Goal: Task Accomplishment & Management: Manage account settings

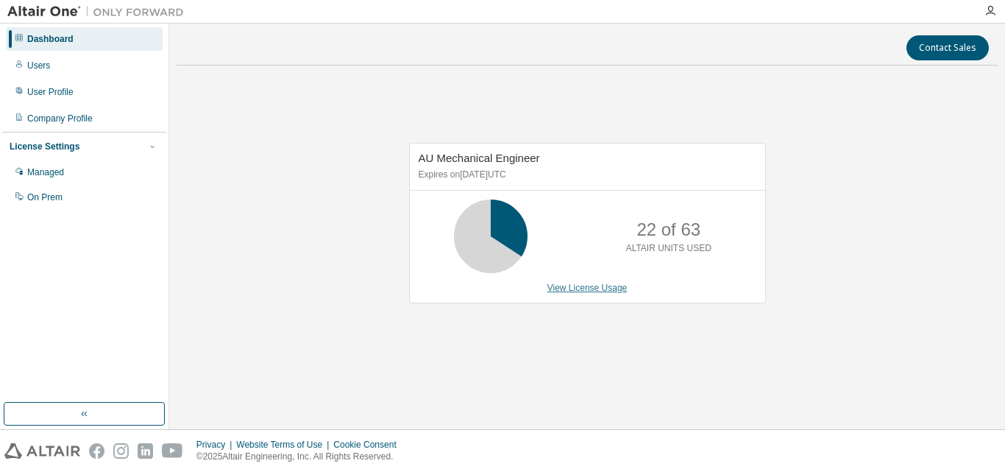
click at [594, 289] on link "View License Usage" at bounding box center [587, 287] width 80 height 10
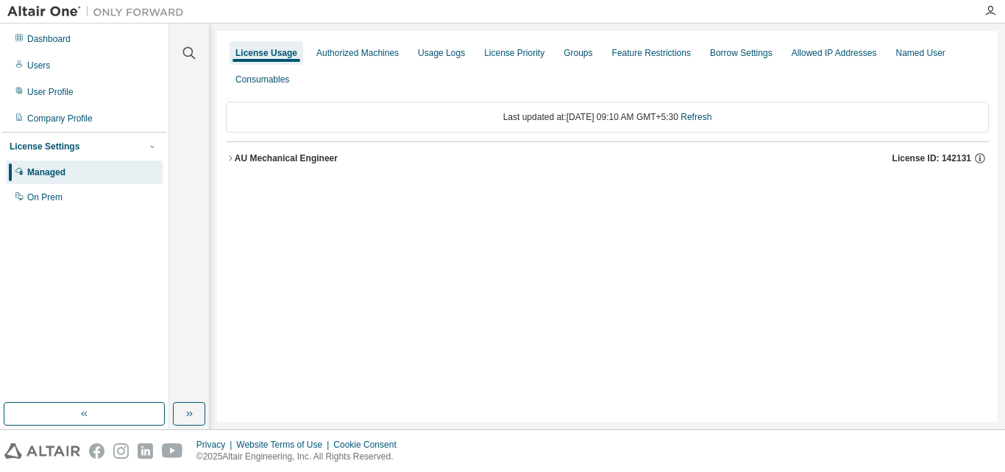
click at [277, 153] on div "AU Mechanical Engineer" at bounding box center [286, 158] width 103 height 12
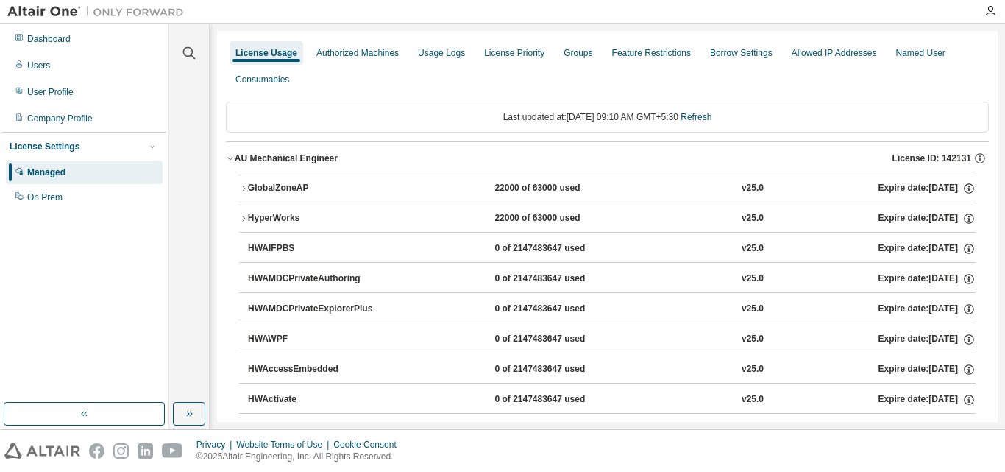
click at [268, 182] on div "GlobalZoneAP" at bounding box center [314, 188] width 132 height 13
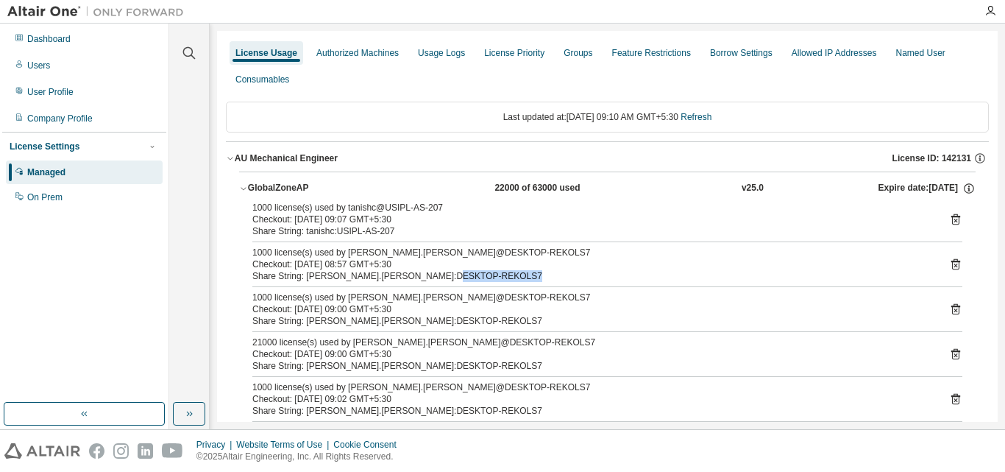
click at [951, 261] on icon at bounding box center [955, 263] width 13 height 13
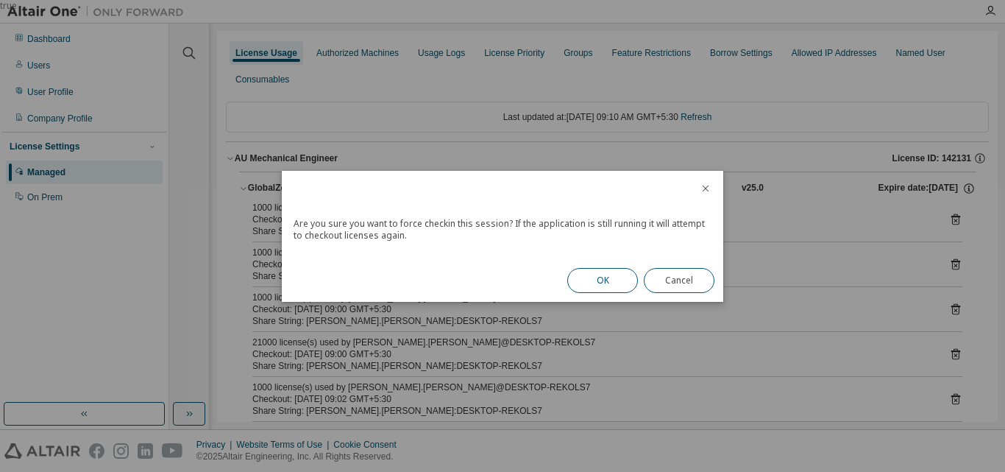
click at [594, 288] on button "OK" at bounding box center [602, 280] width 71 height 25
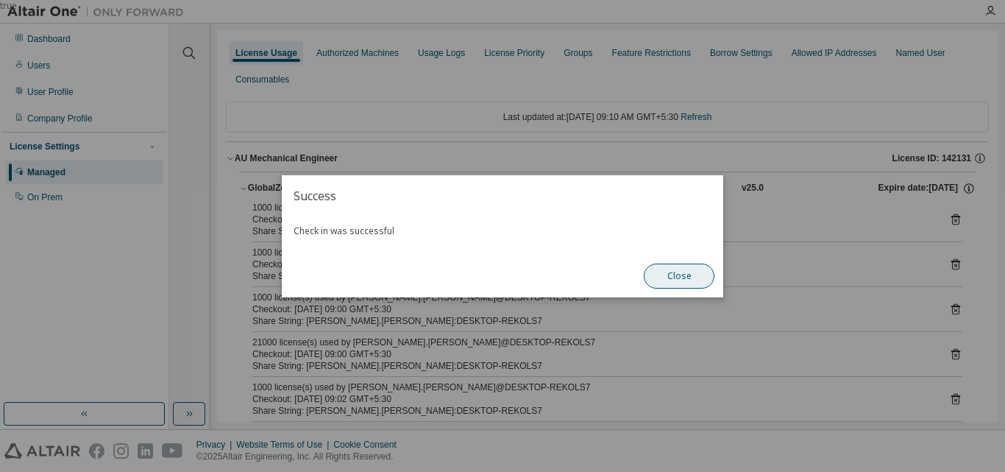
click at [678, 272] on button "Close" at bounding box center [679, 275] width 71 height 25
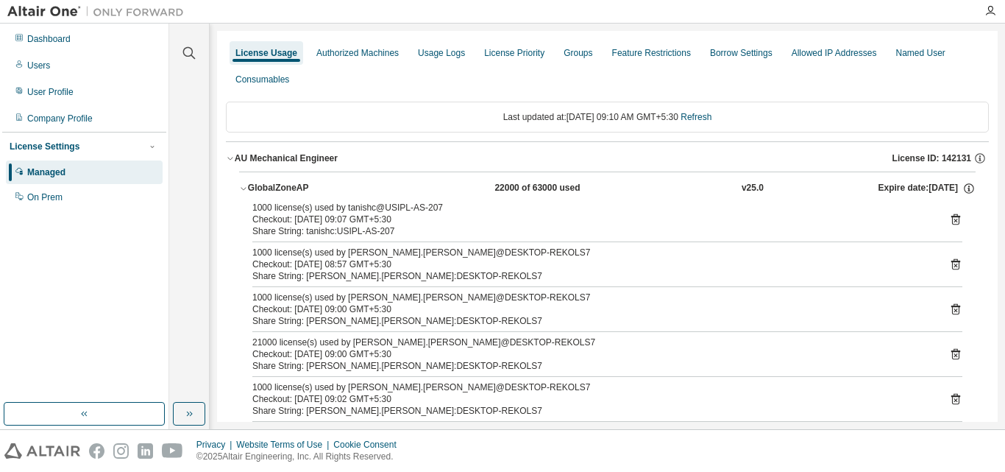
click at [951, 307] on icon at bounding box center [955, 309] width 9 height 11
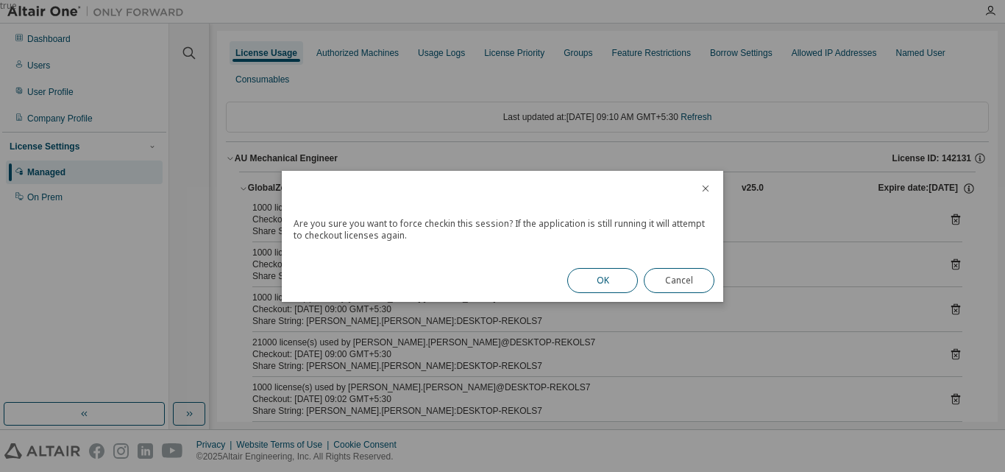
click at [605, 286] on button "OK" at bounding box center [602, 280] width 71 height 25
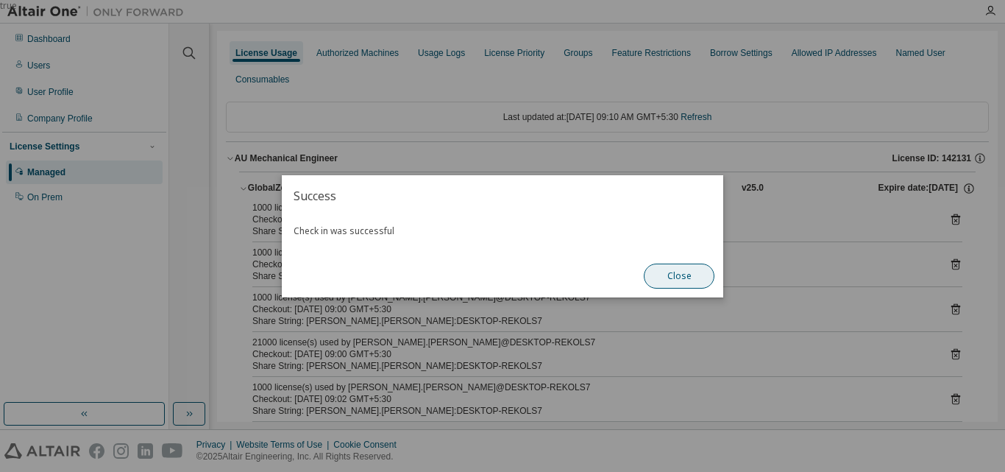
click at [682, 279] on button "Close" at bounding box center [679, 275] width 71 height 25
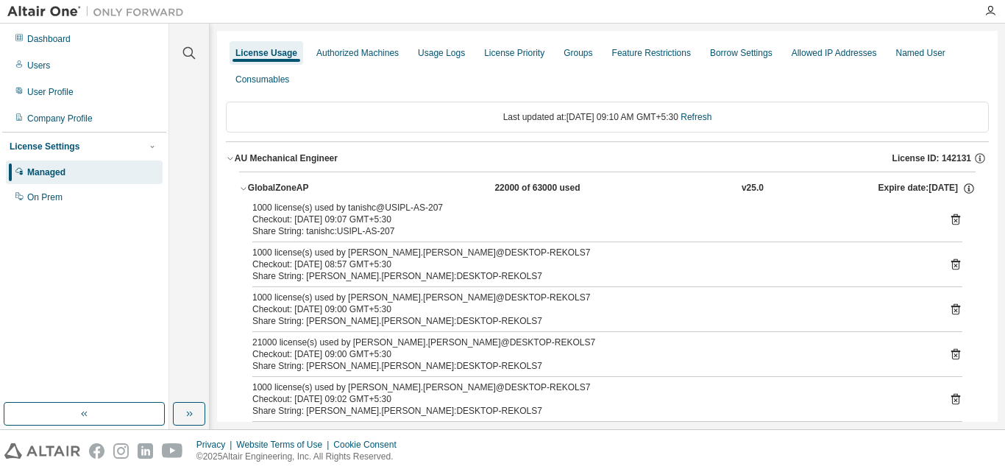
click at [951, 350] on icon at bounding box center [955, 354] width 9 height 11
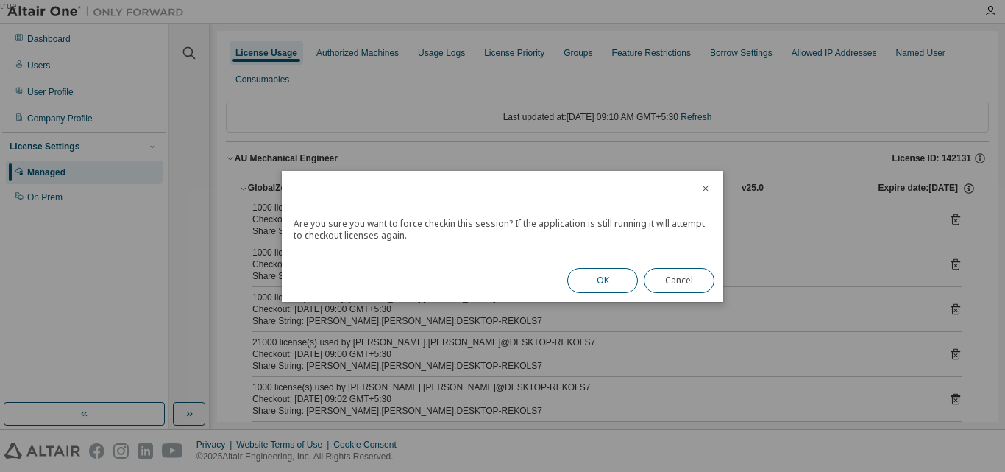
click at [605, 282] on button "OK" at bounding box center [602, 280] width 71 height 25
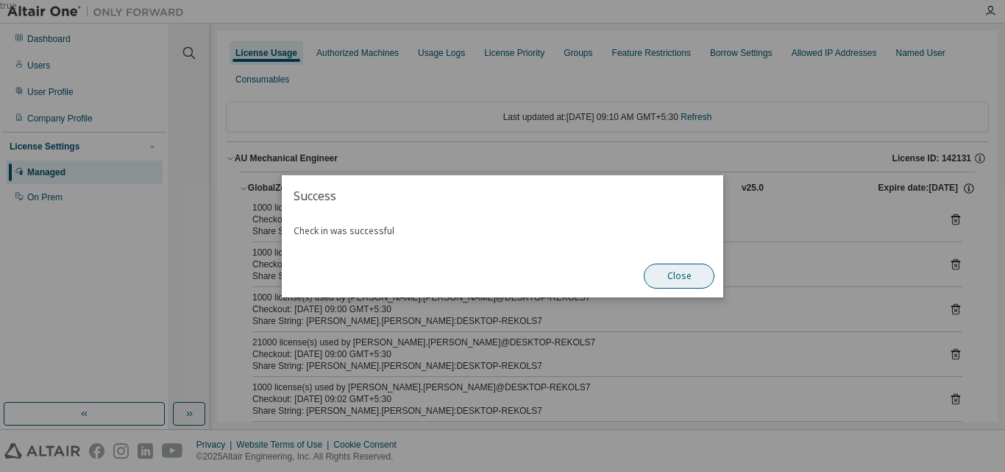
click at [671, 266] on button "Close" at bounding box center [679, 275] width 71 height 25
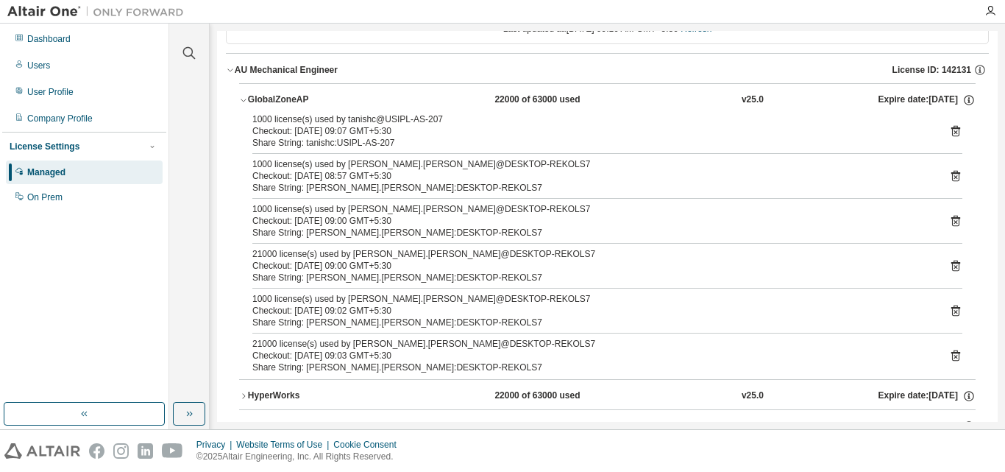
scroll to position [147, 0]
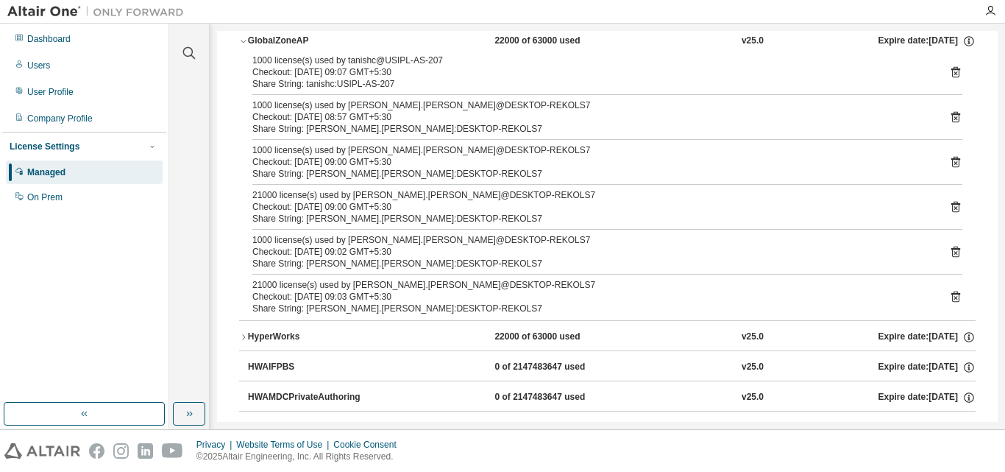
click at [949, 250] on icon at bounding box center [955, 251] width 13 height 13
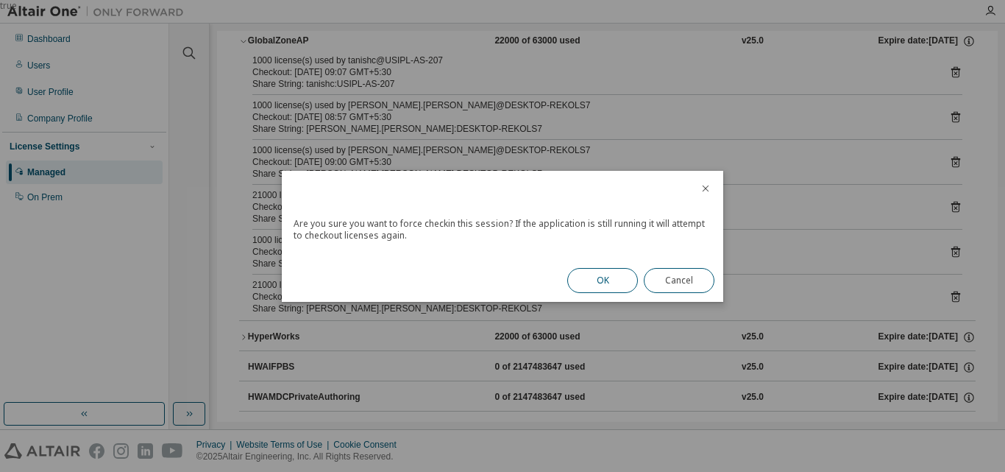
click at [602, 289] on button "OK" at bounding box center [602, 280] width 71 height 25
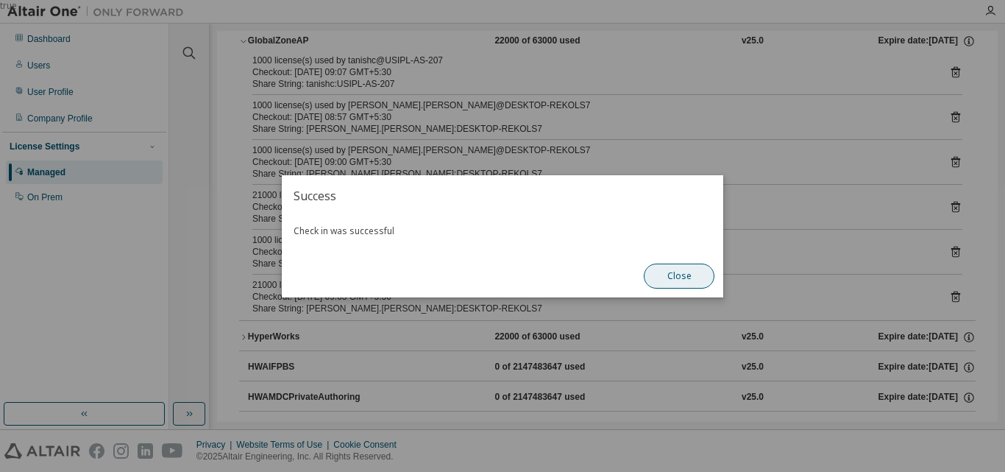
click at [663, 270] on button "Close" at bounding box center [679, 275] width 71 height 25
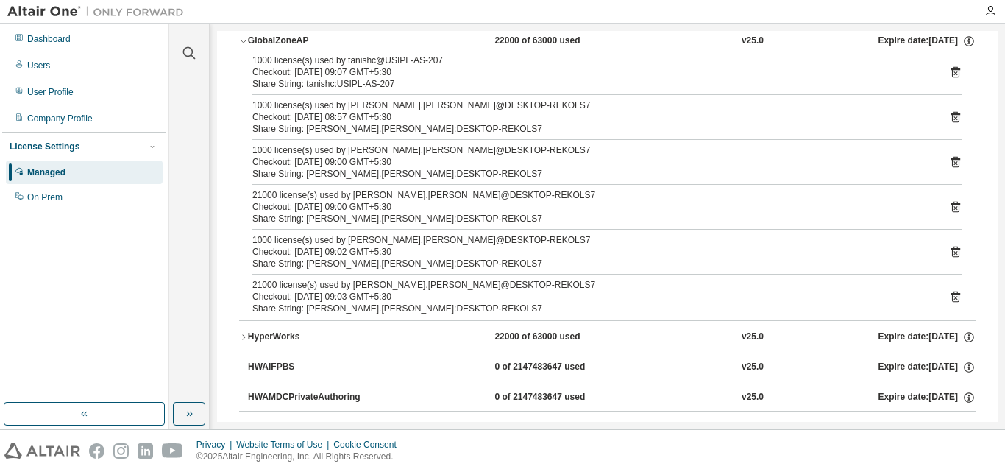
click at [951, 294] on icon at bounding box center [955, 296] width 9 height 11
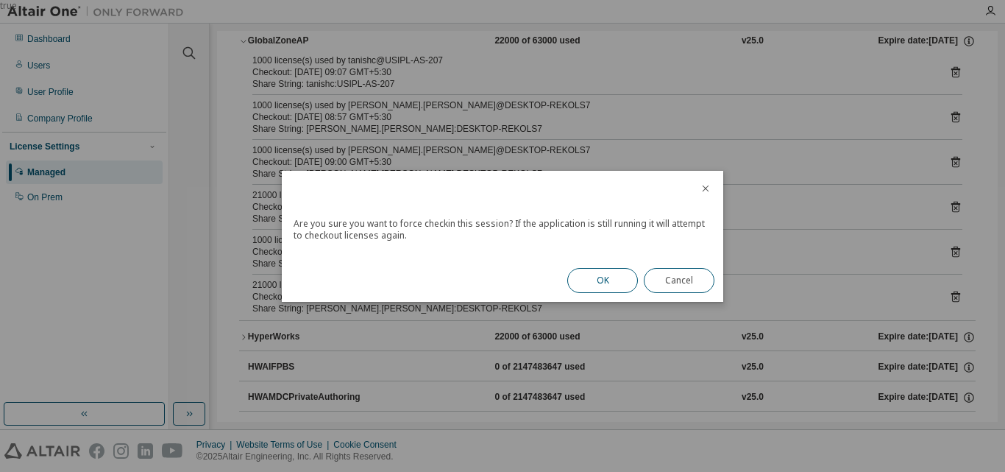
click at [603, 284] on button "OK" at bounding box center [602, 280] width 71 height 25
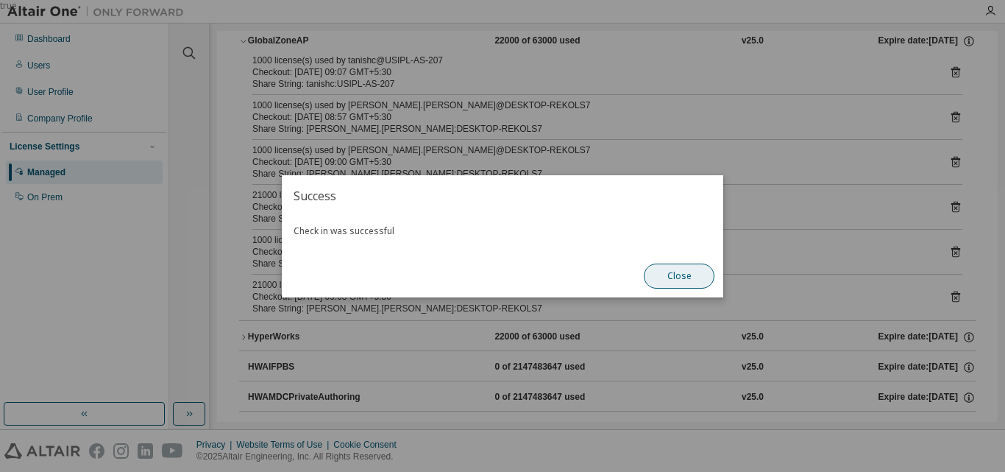
click at [666, 267] on button "Close" at bounding box center [679, 275] width 71 height 25
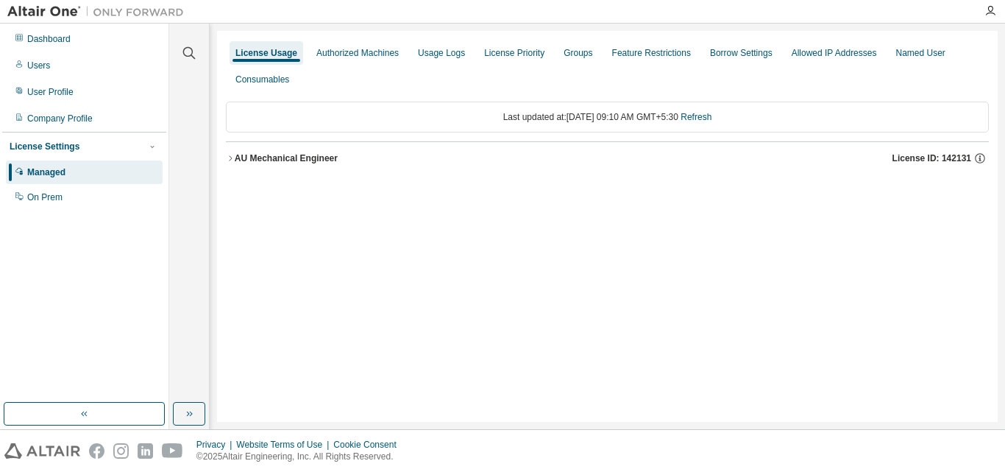
click at [256, 157] on div "AU Mechanical Engineer" at bounding box center [286, 158] width 103 height 12
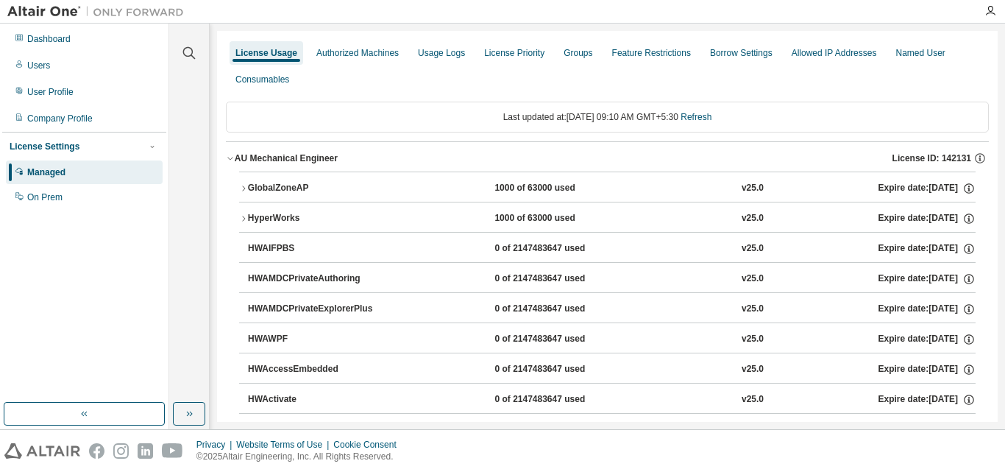
click at [305, 178] on button "GlobalZoneAP 1000 of 63000 used v25.0 Expire date: 2025-12-25" at bounding box center [607, 188] width 736 height 32
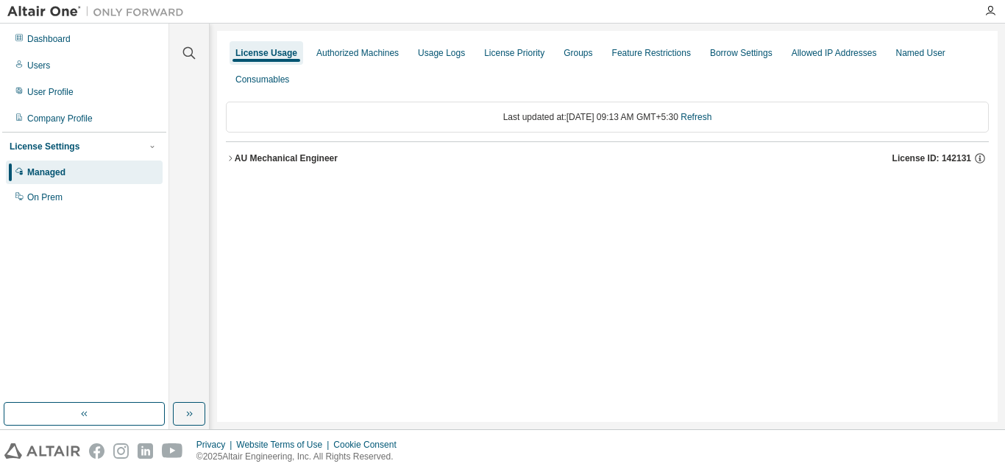
click at [281, 161] on div "AU Mechanical Engineer" at bounding box center [286, 158] width 103 height 12
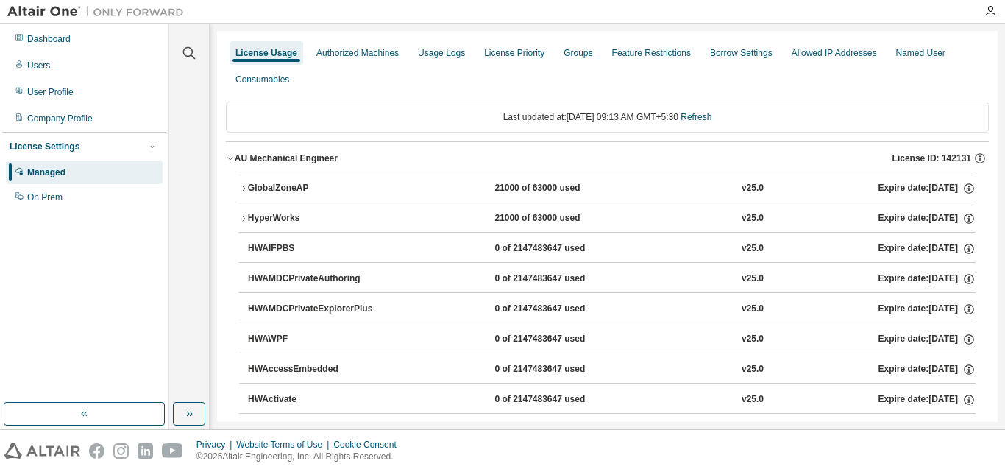
click at [261, 179] on button "GlobalZoneAP 21000 of 63000 used v25.0 Expire date: 2025-12-25" at bounding box center [607, 188] width 736 height 32
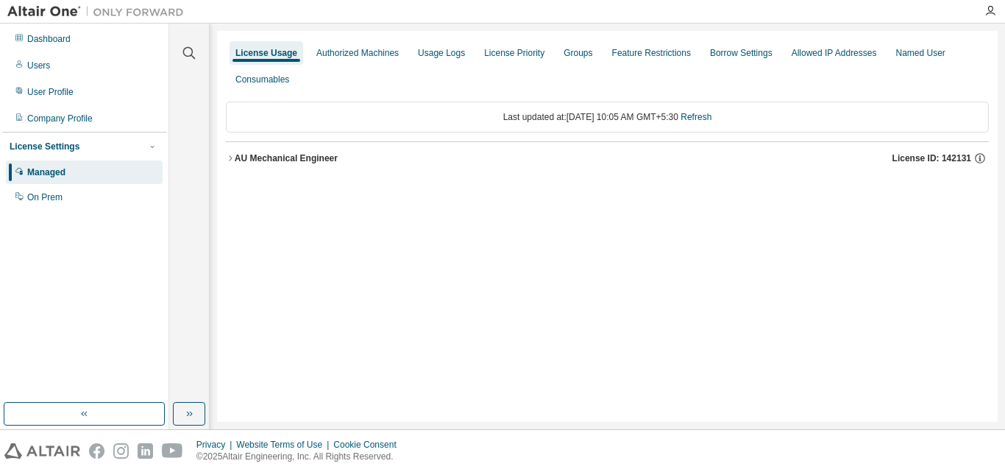
click at [297, 161] on div "AU Mechanical Engineer" at bounding box center [286, 158] width 103 height 12
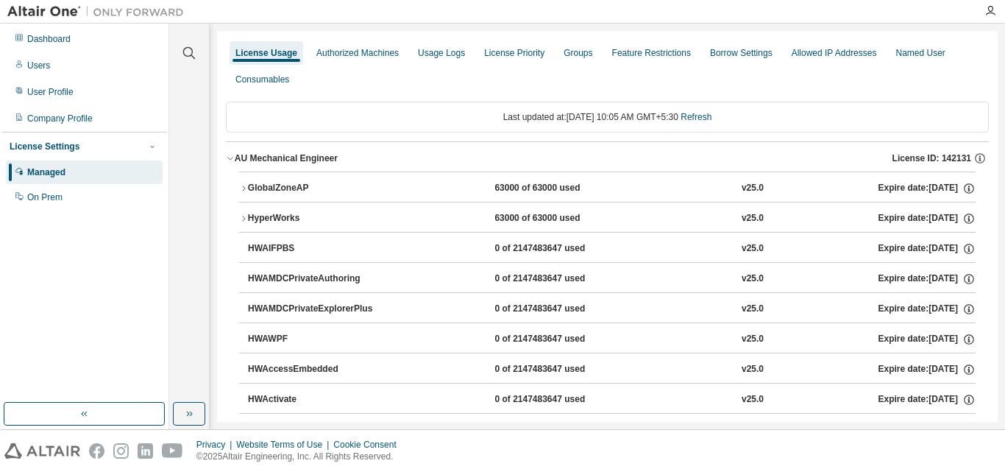
click at [384, 191] on div "GlobalZoneAP 63000 of 63000 used v25.0 Expire date: [DATE]" at bounding box center [612, 188] width 728 height 13
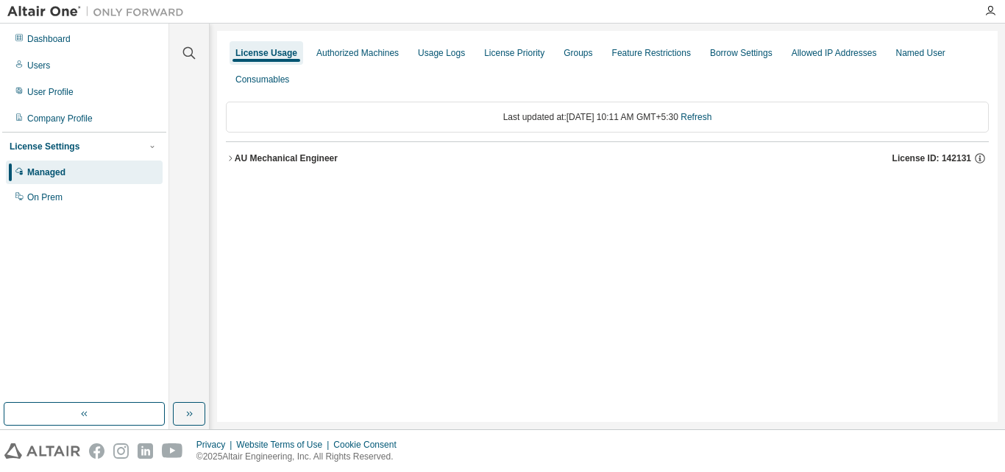
drag, startPoint x: 260, startPoint y: 160, endPoint x: 271, endPoint y: 162, distance: 11.1
click at [260, 161] on div "AU Mechanical Engineer" at bounding box center [286, 158] width 103 height 12
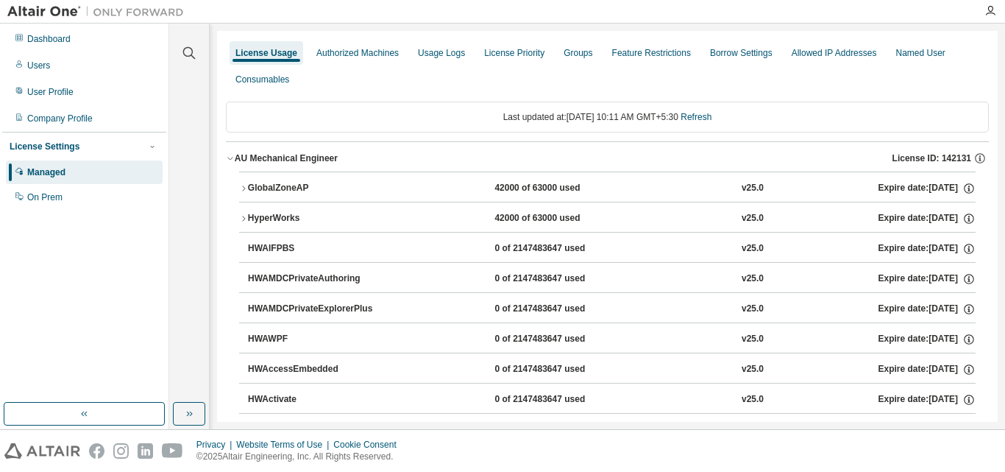
click at [323, 197] on button "GlobalZoneAP 42000 of 63000 used v25.0 Expire date: 2025-12-25" at bounding box center [607, 188] width 736 height 32
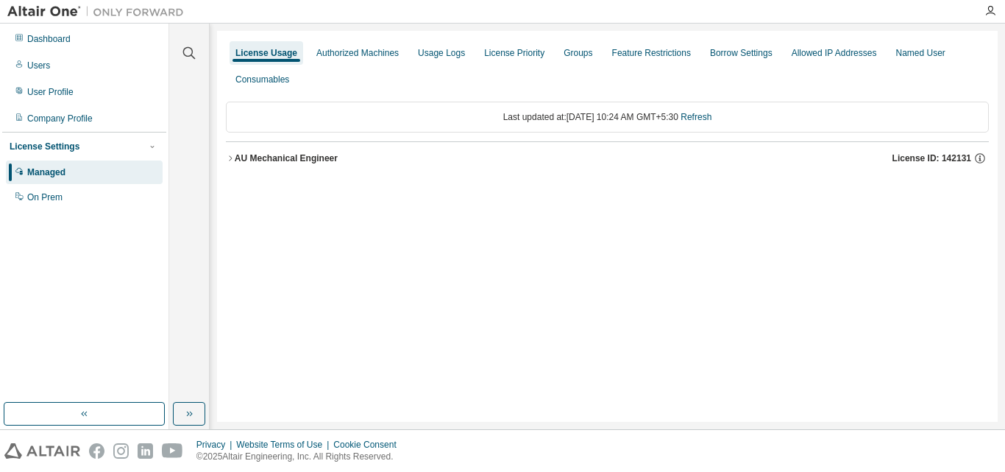
click at [297, 155] on div "AU Mechanical Engineer" at bounding box center [286, 158] width 103 height 12
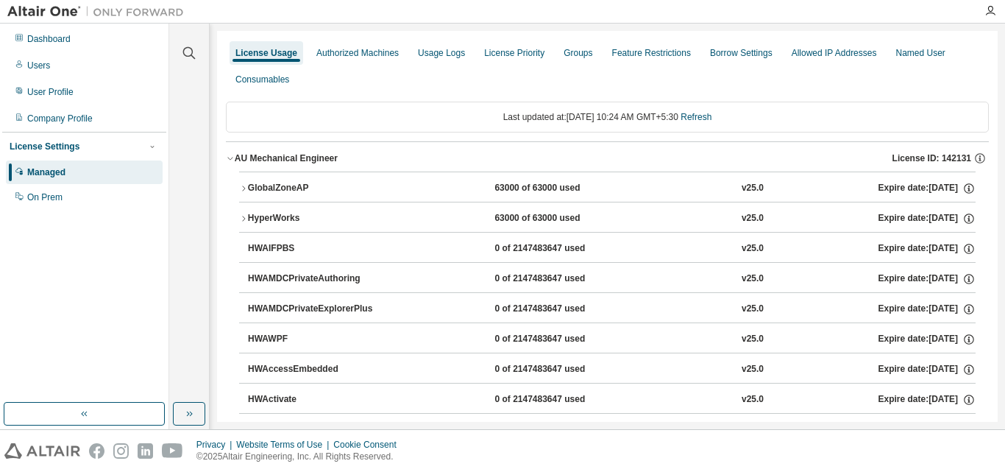
click at [347, 180] on button "GlobalZoneAP 63000 of 63000 used v25.0 Expire date: [DATE]" at bounding box center [607, 188] width 736 height 32
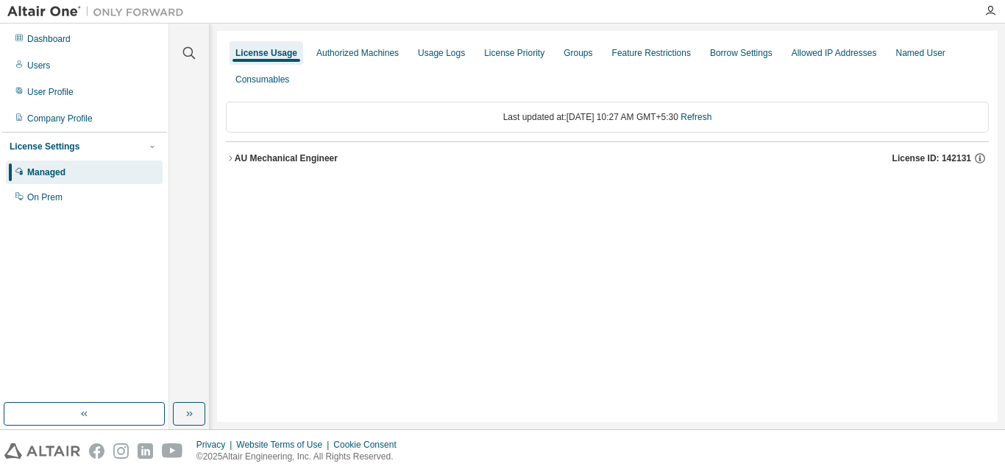
click at [282, 153] on div "AU Mechanical Engineer" at bounding box center [286, 158] width 103 height 12
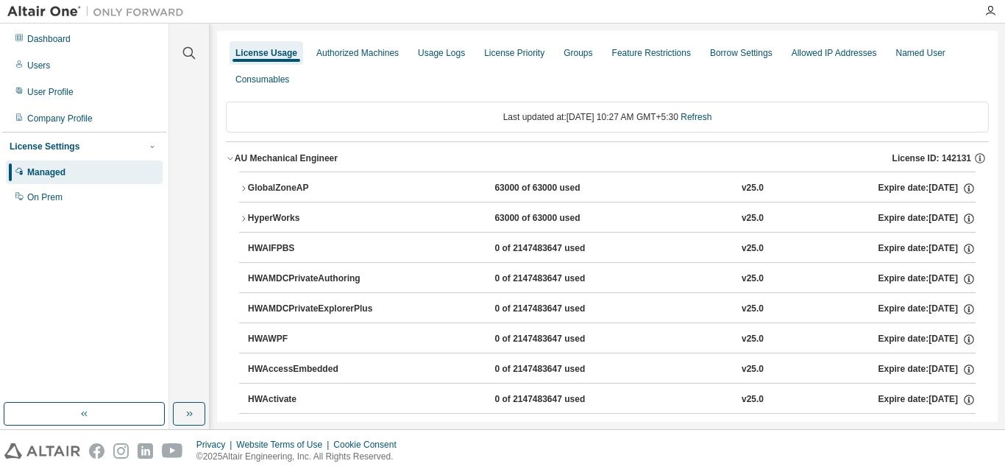
click at [271, 185] on div "GlobalZoneAP" at bounding box center [314, 188] width 132 height 13
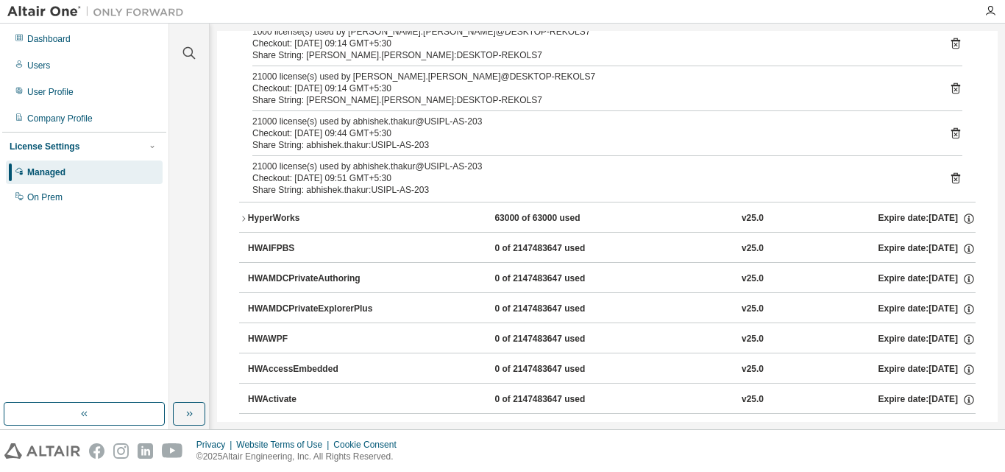
scroll to position [147, 0]
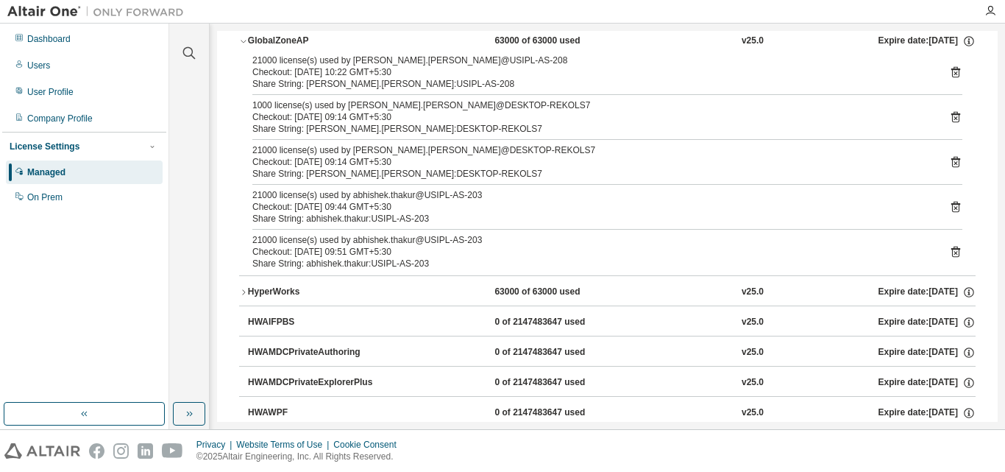
click at [956, 162] on div "21000 license(s) used by [PERSON_NAME].[PERSON_NAME]@USIPL-AS-208 Checkout: [DA…" at bounding box center [607, 164] width 736 height 221
click at [950, 162] on icon at bounding box center [955, 161] width 13 height 13
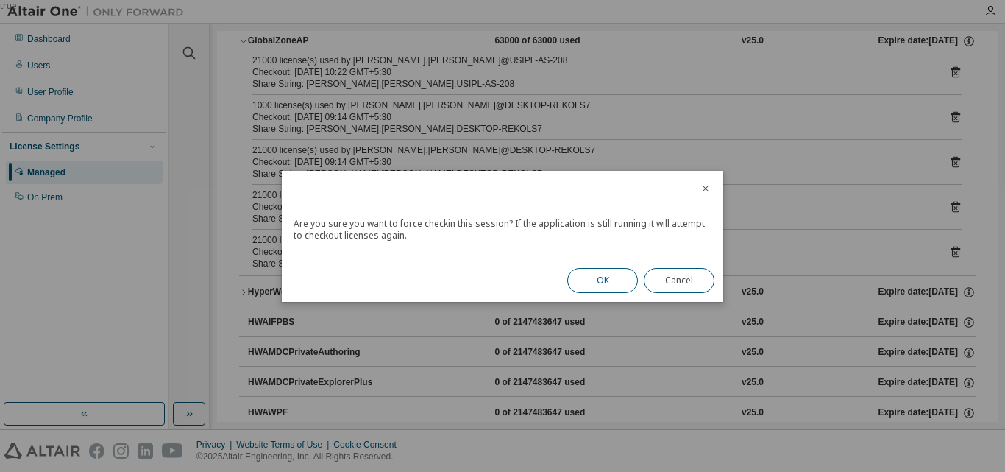
click at [609, 274] on button "OK" at bounding box center [602, 280] width 71 height 25
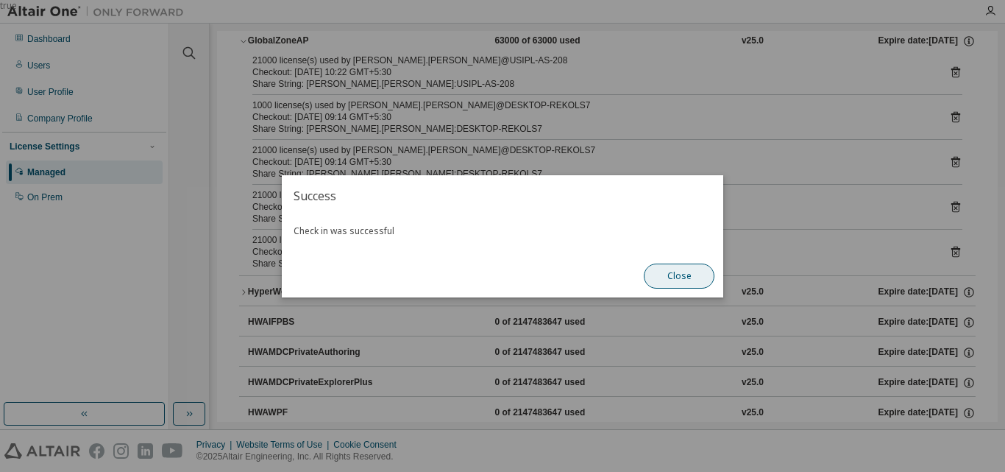
click at [689, 274] on button "Close" at bounding box center [679, 275] width 71 height 25
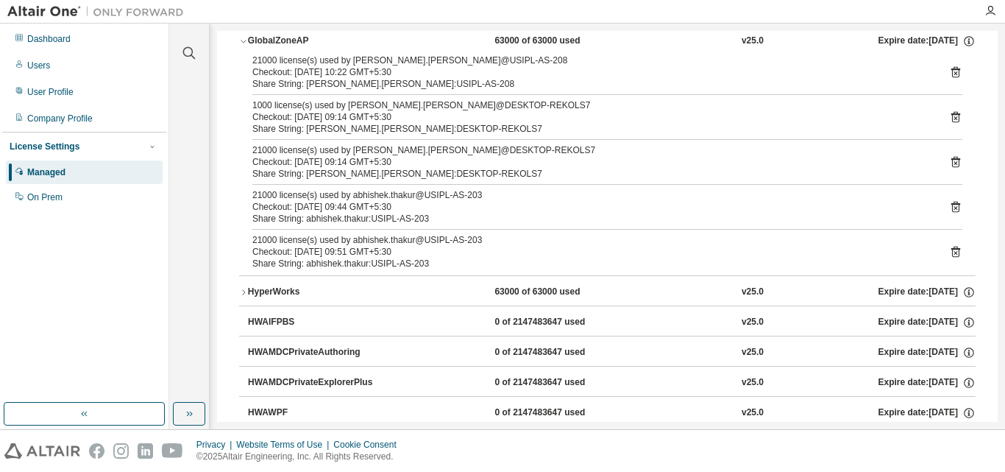
click at [949, 118] on icon at bounding box center [955, 116] width 13 height 13
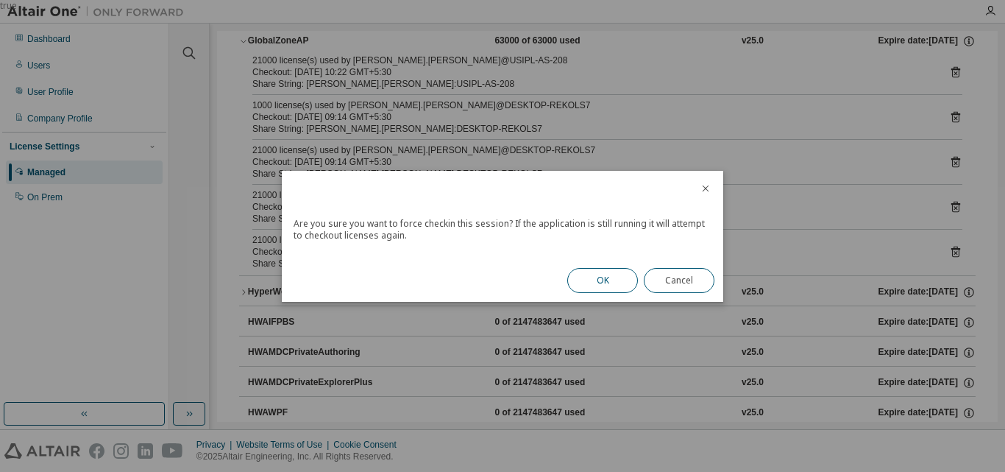
click at [604, 282] on button "OK" at bounding box center [602, 280] width 71 height 25
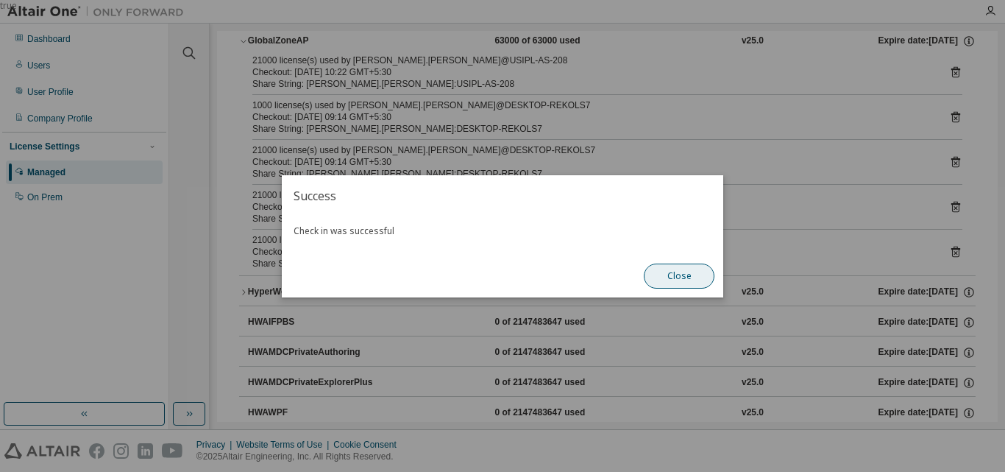
click at [671, 284] on button "Close" at bounding box center [679, 275] width 71 height 25
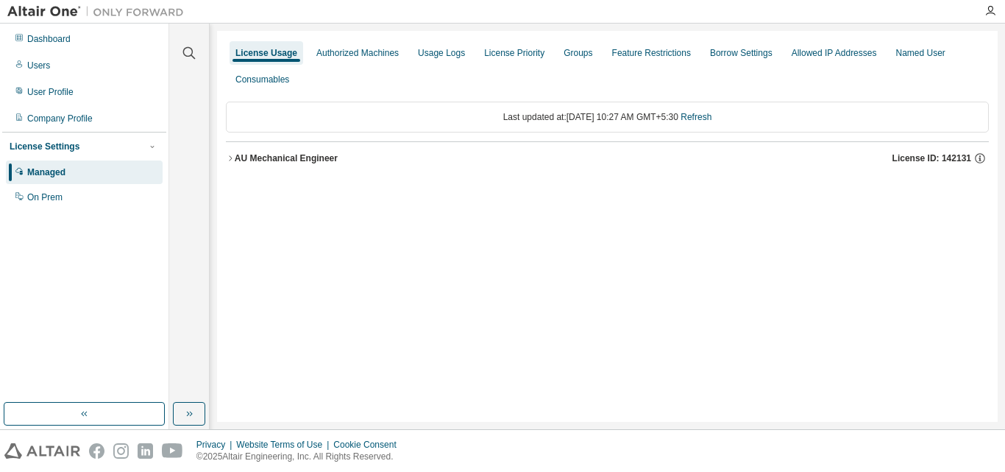
click at [258, 154] on div "AU Mechanical Engineer" at bounding box center [286, 158] width 103 height 12
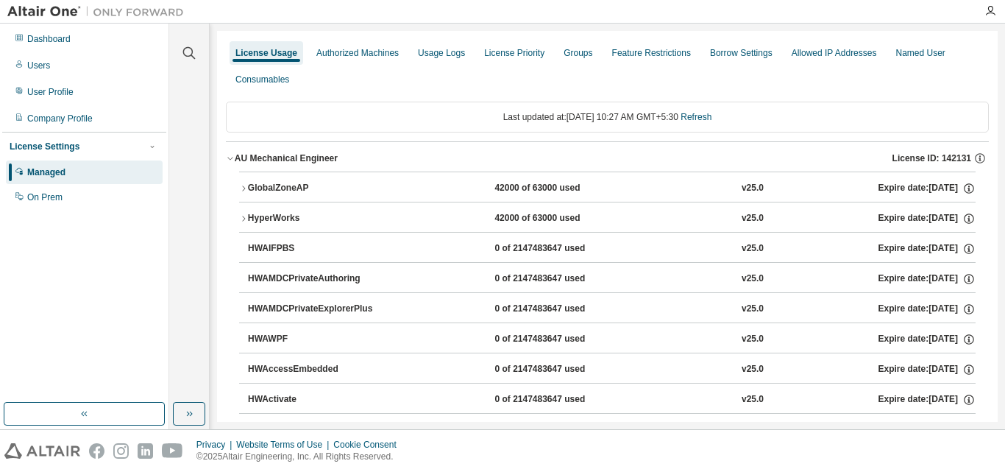
click at [271, 182] on div "GlobalZoneAP" at bounding box center [314, 188] width 132 height 13
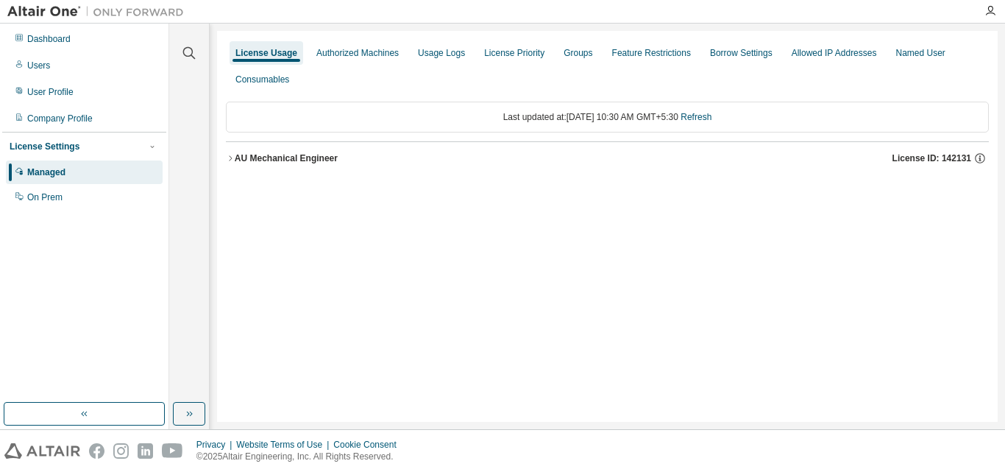
click at [276, 158] on div "AU Mechanical Engineer" at bounding box center [286, 158] width 103 height 12
click at [317, 163] on div "AU Mechanical Engineer" at bounding box center [286, 158] width 103 height 12
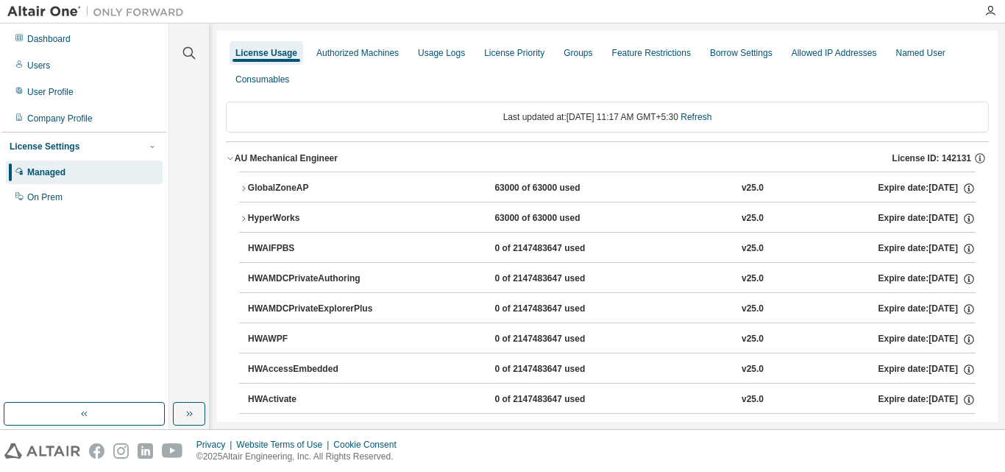
click at [322, 191] on div "GlobalZoneAP" at bounding box center [314, 188] width 132 height 13
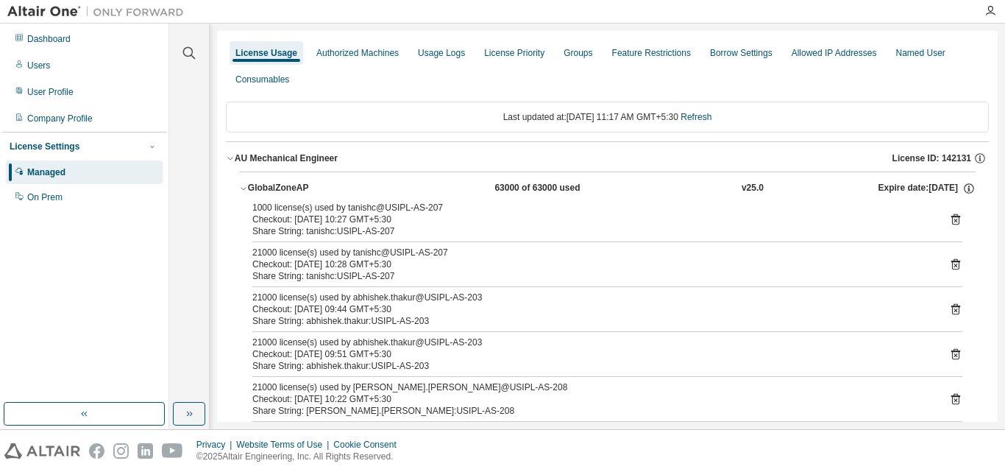
click at [328, 230] on div "Share String: tanishc:USIPL-AS-207" at bounding box center [589, 231] width 675 height 12
